Goal: Task Accomplishment & Management: Manage account settings

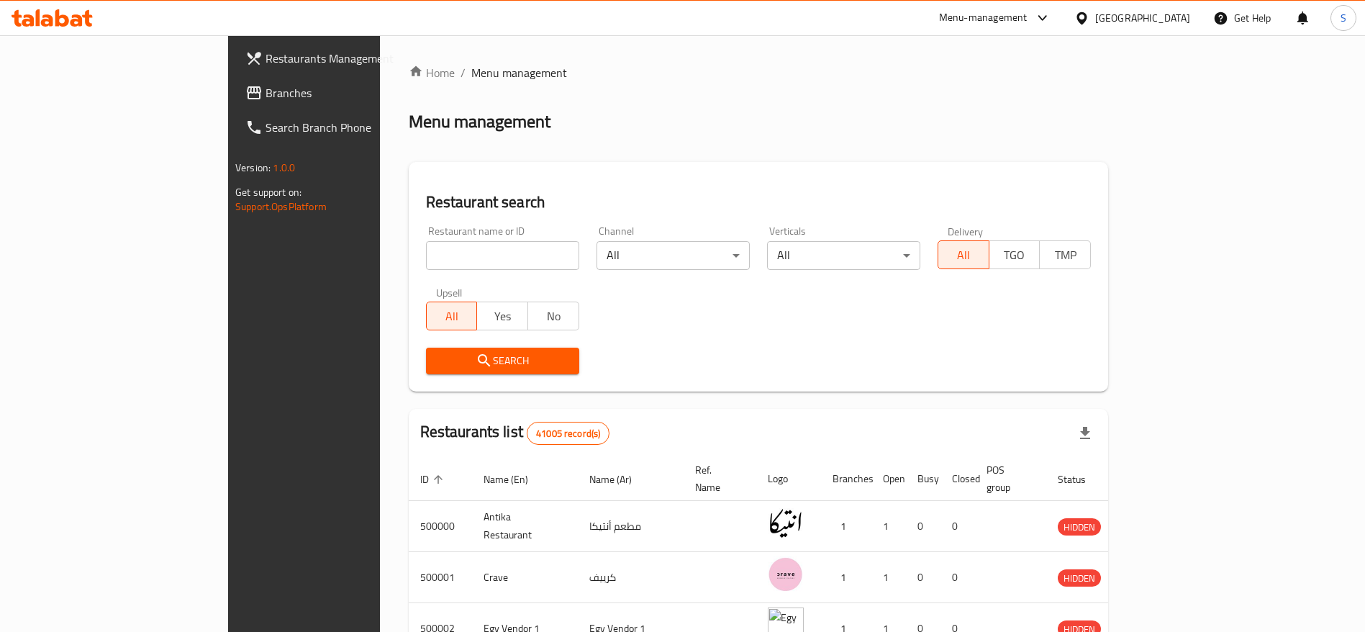
click at [438, 241] on input "search" at bounding box center [502, 255] width 153 height 29
paste input "702172"
type input "702172"
click button "Search" at bounding box center [502, 360] width 153 height 27
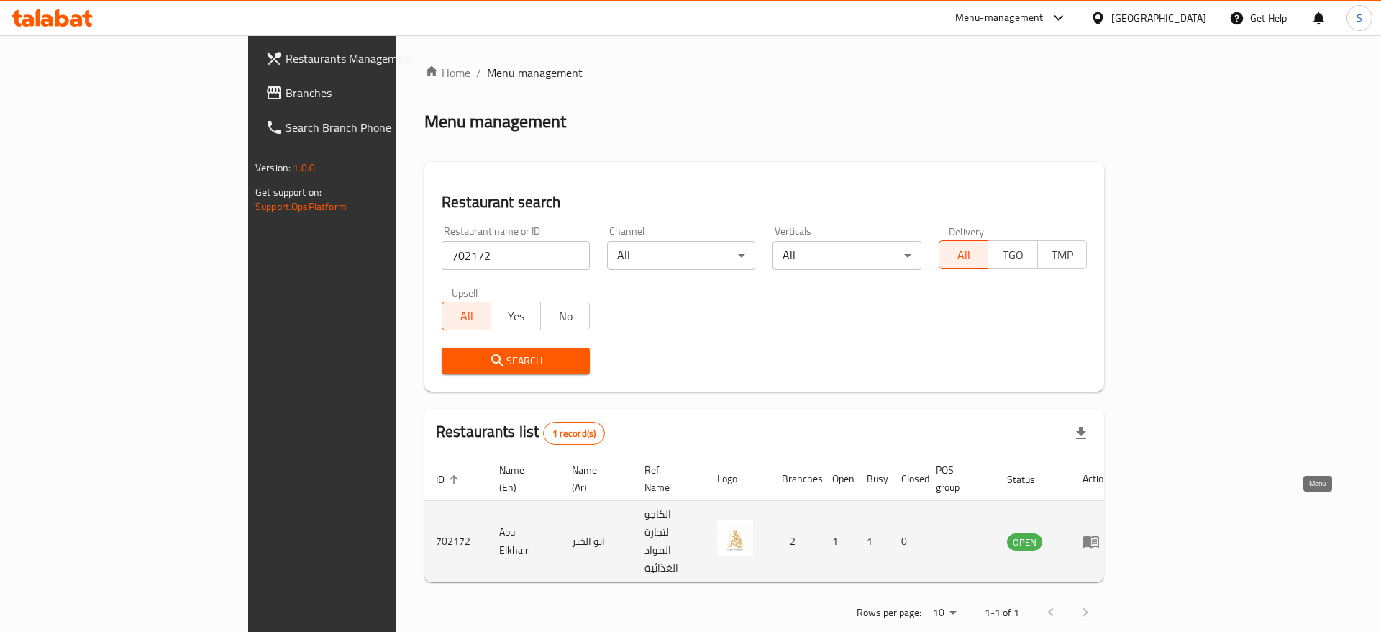
click at [1100, 532] on icon "enhanced table" at bounding box center [1091, 540] width 17 height 17
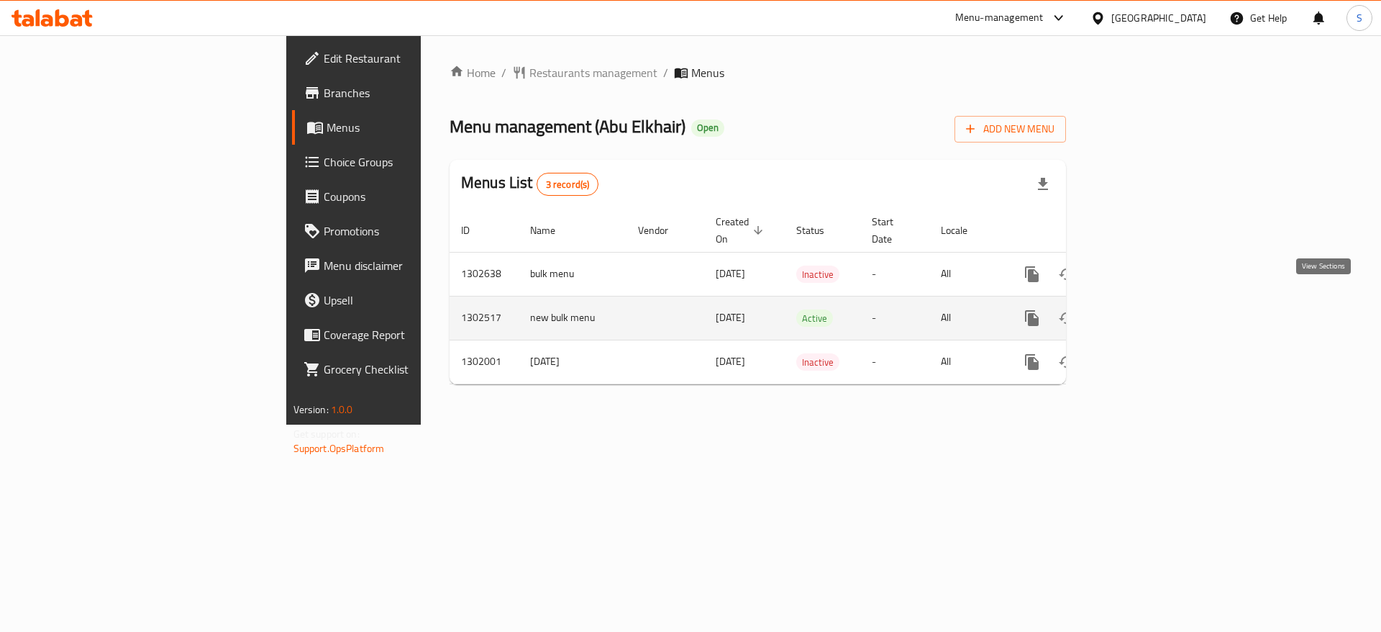
click at [1142, 311] on icon "enhanced table" at bounding box center [1135, 317] width 13 height 13
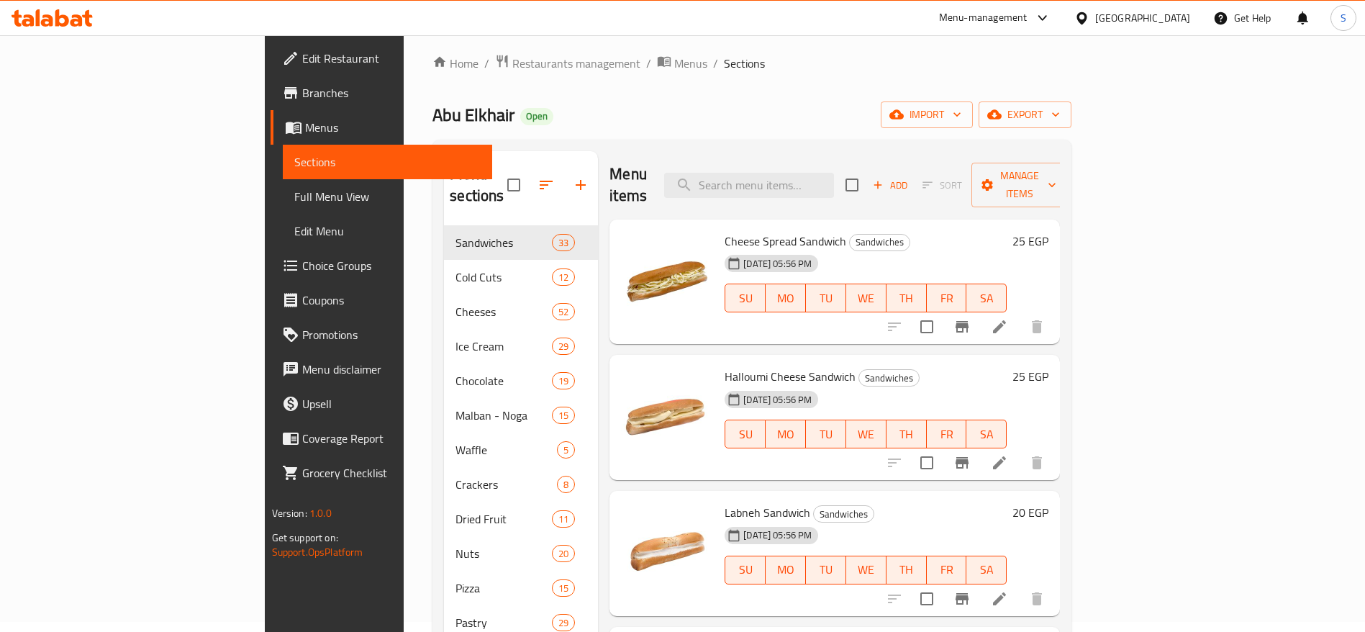
click at [727, 155] on div "Menu items Add Sort Manage items" at bounding box center [834, 185] width 450 height 68
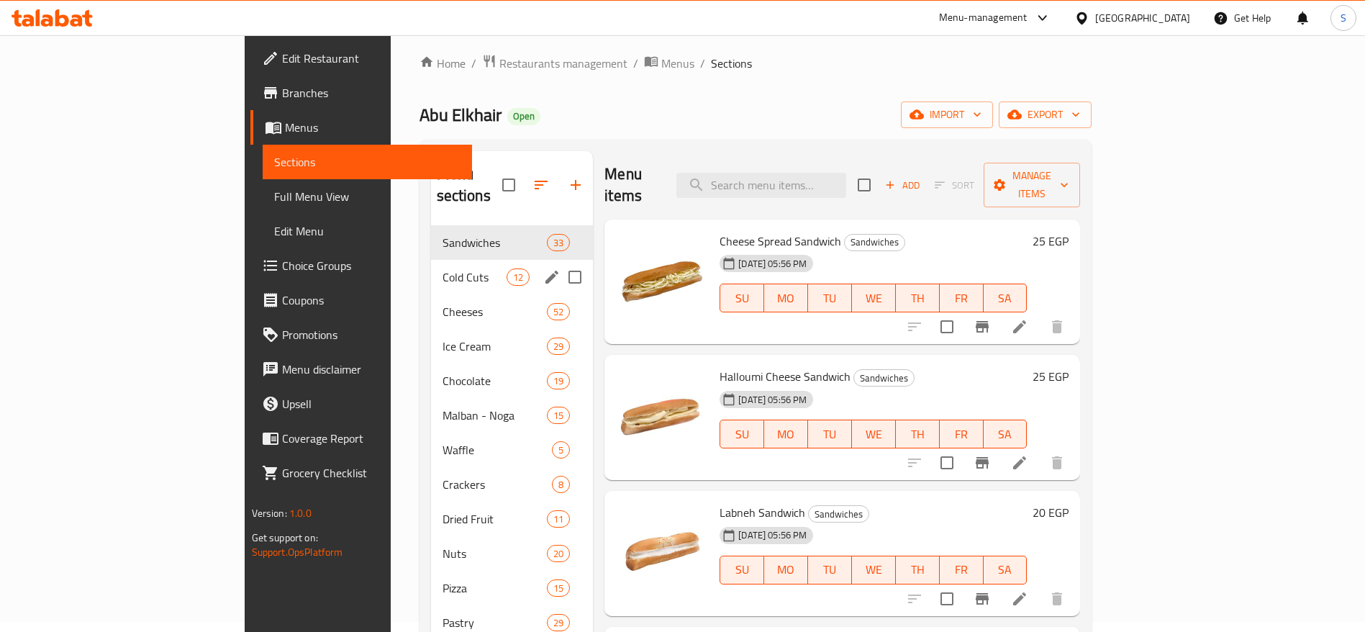
click at [431, 267] on div "Cold Cuts 12" at bounding box center [512, 277] width 163 height 35
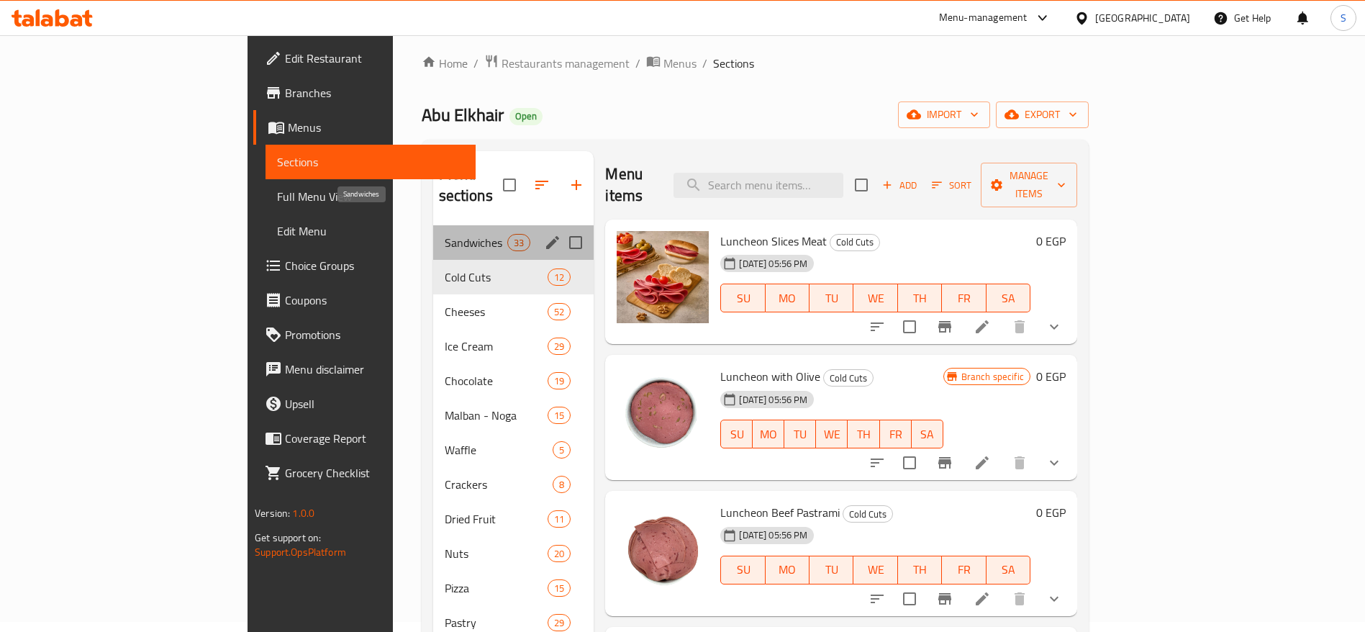
click at [445, 234] on span "Sandwiches" at bounding box center [476, 242] width 63 height 17
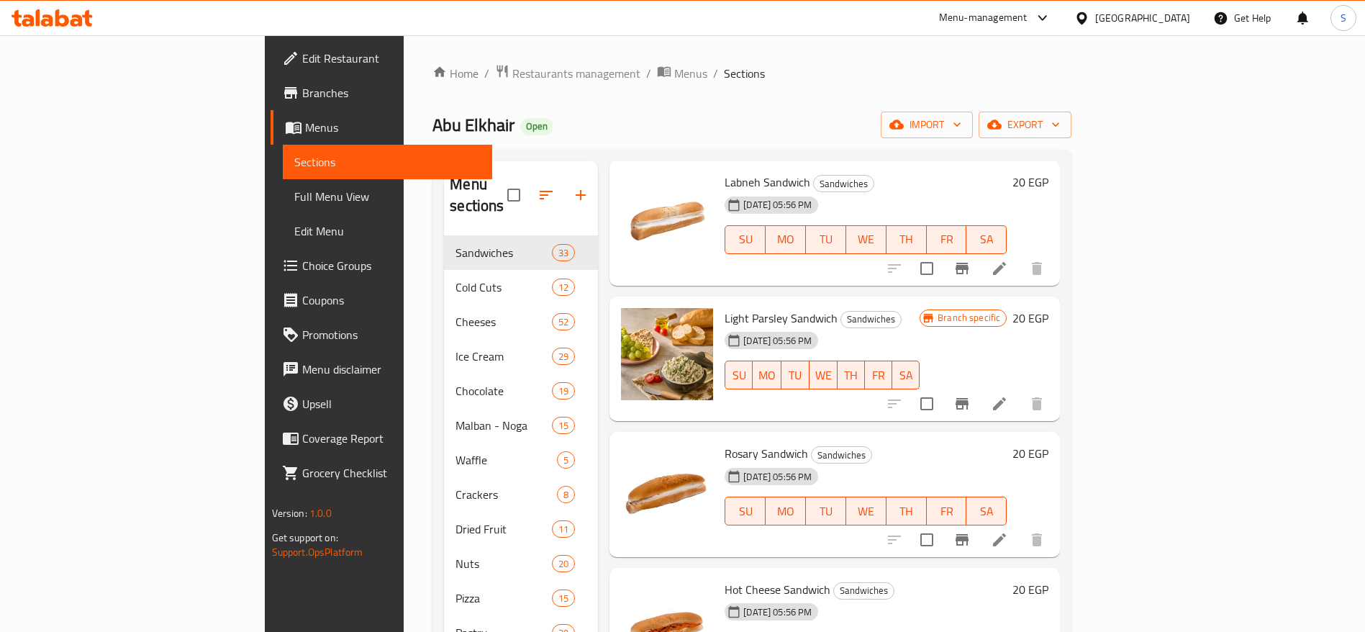
click at [302, 96] on span "Branches" at bounding box center [391, 92] width 179 height 17
